Goal: Register for event/course

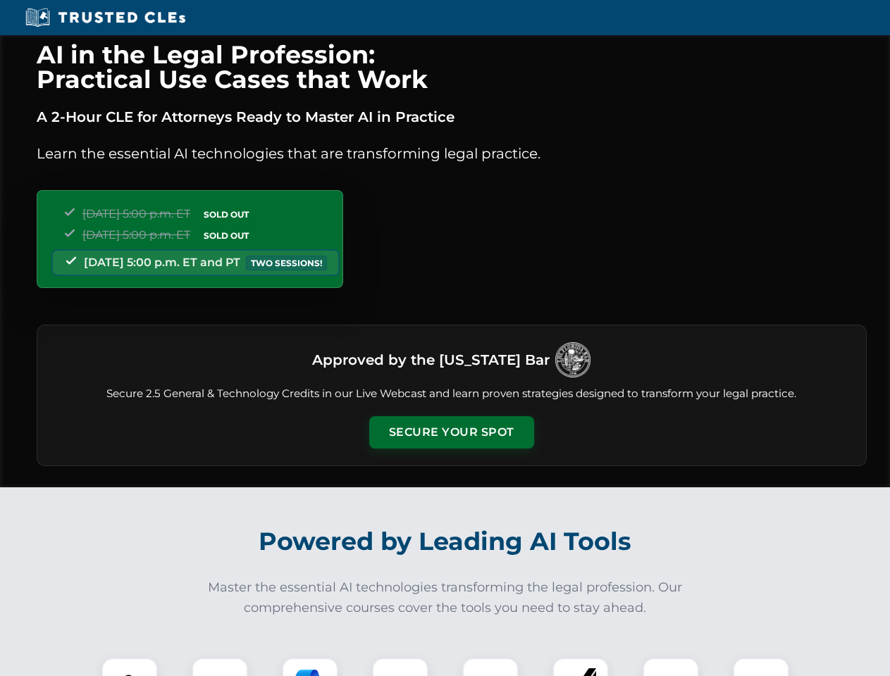
click at [451, 433] on button "Secure Your Spot" at bounding box center [451, 432] width 165 height 32
click at [130, 667] on img at bounding box center [129, 686] width 41 height 41
click at [220, 667] on div at bounding box center [220, 686] width 56 height 56
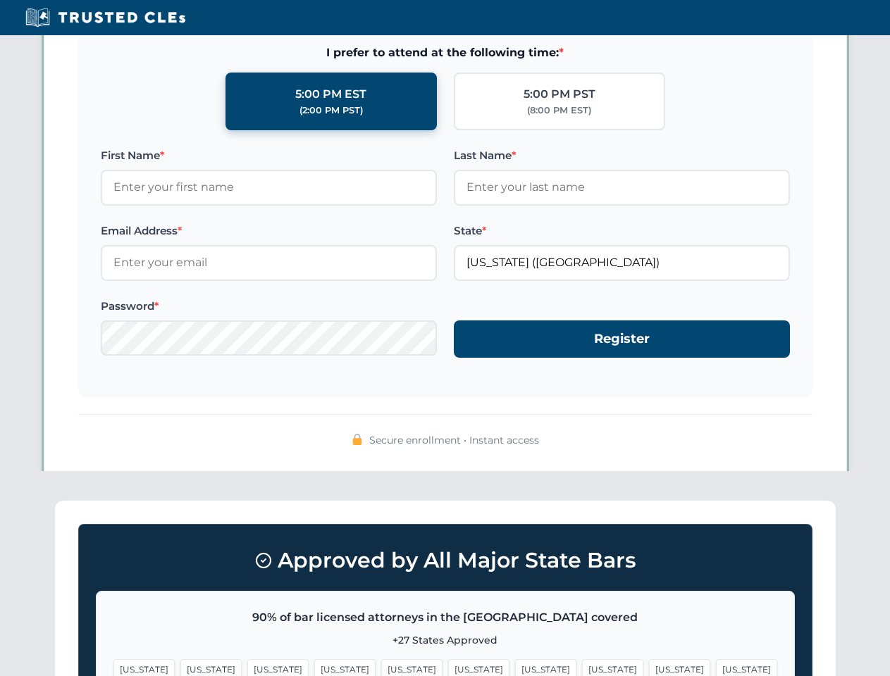
click at [649, 667] on span "[US_STATE]" at bounding box center [679, 669] width 61 height 20
